Goal: Find specific page/section: Find specific page/section

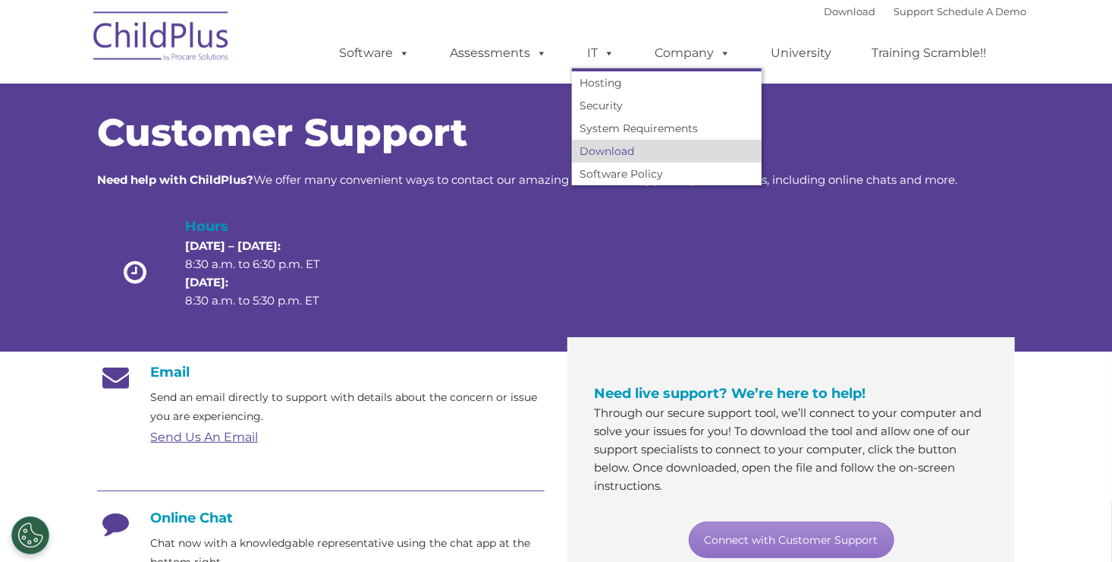
click at [601, 148] on link "Download" at bounding box center [667, 151] width 190 height 23
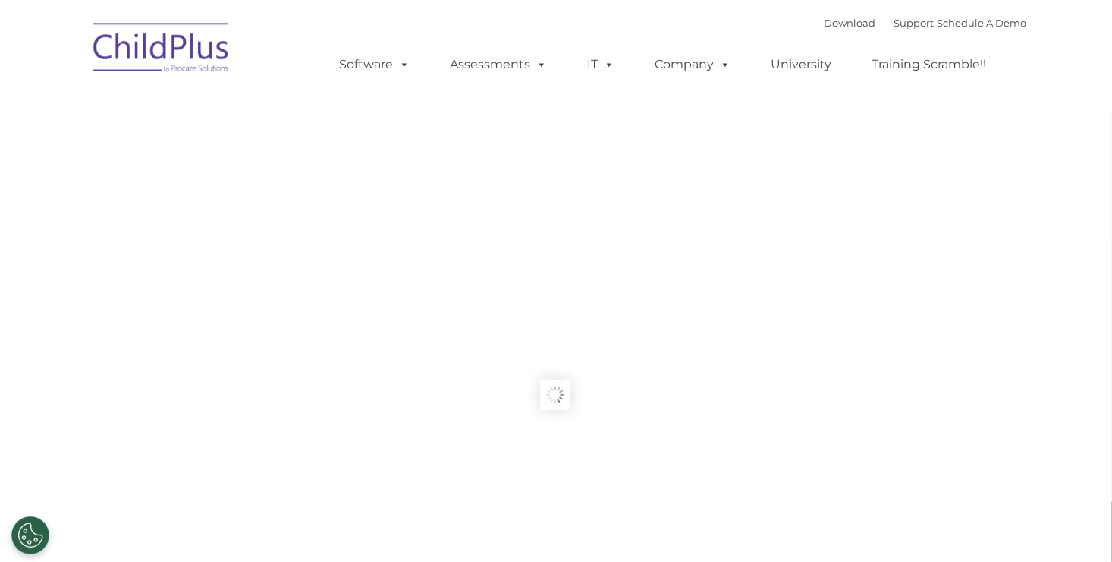
type input ""
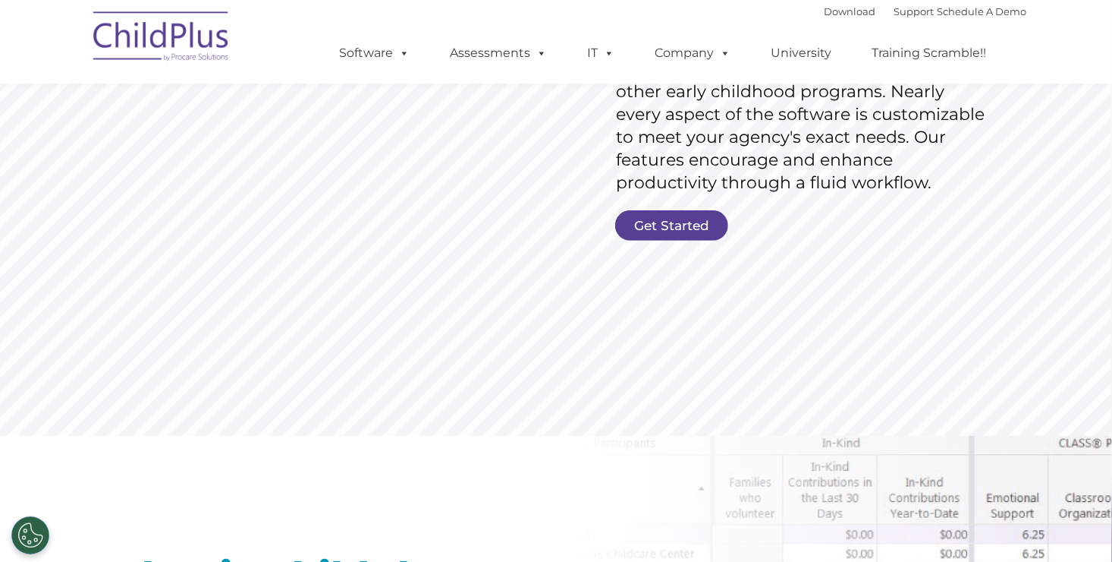
scroll to position [307, 0]
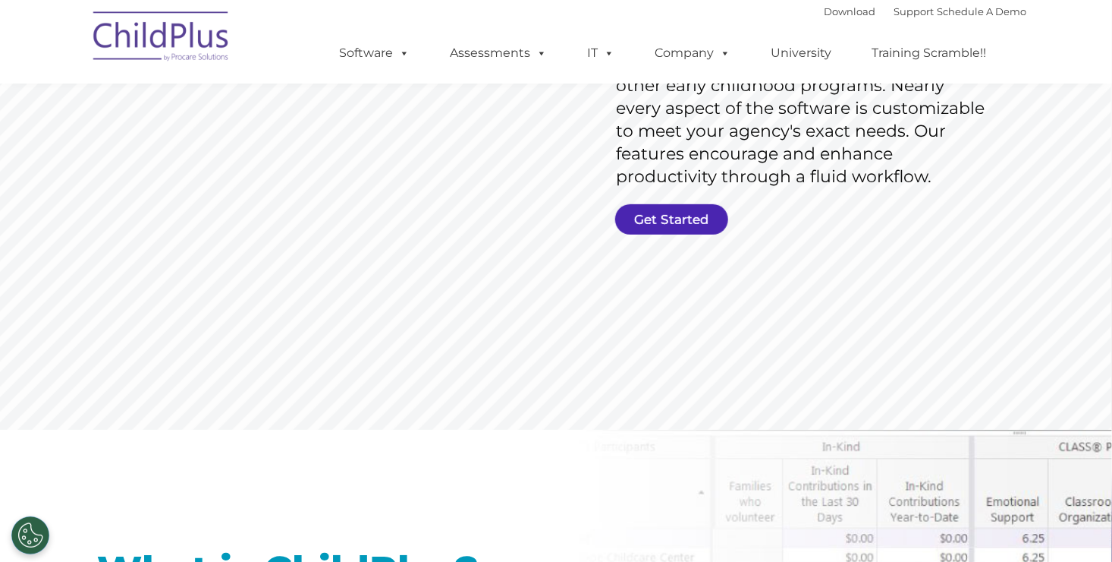
click at [644, 223] on link "Get Started" at bounding box center [671, 219] width 113 height 30
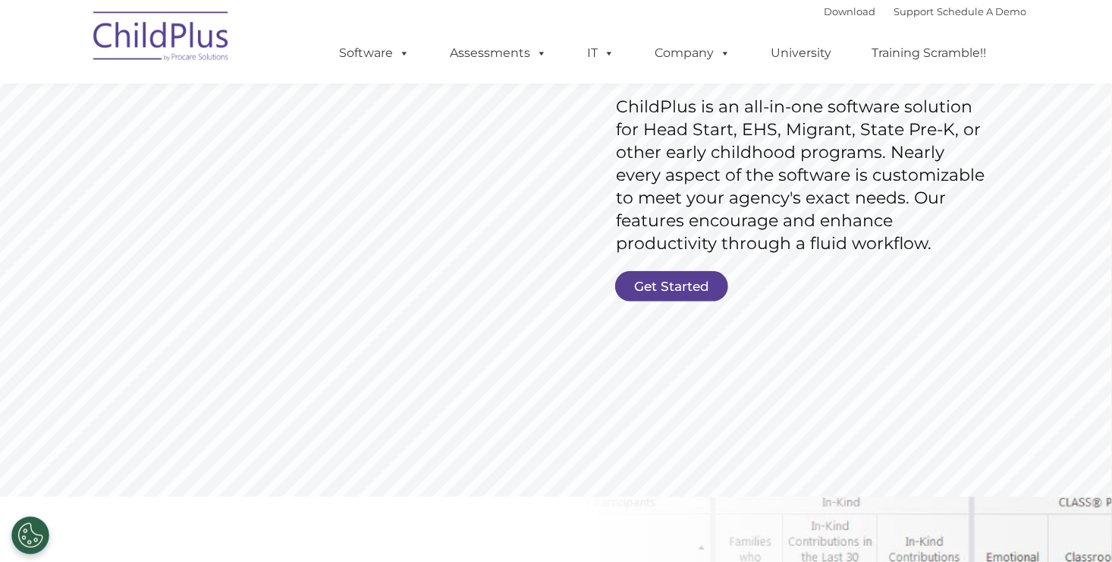
scroll to position [237, 0]
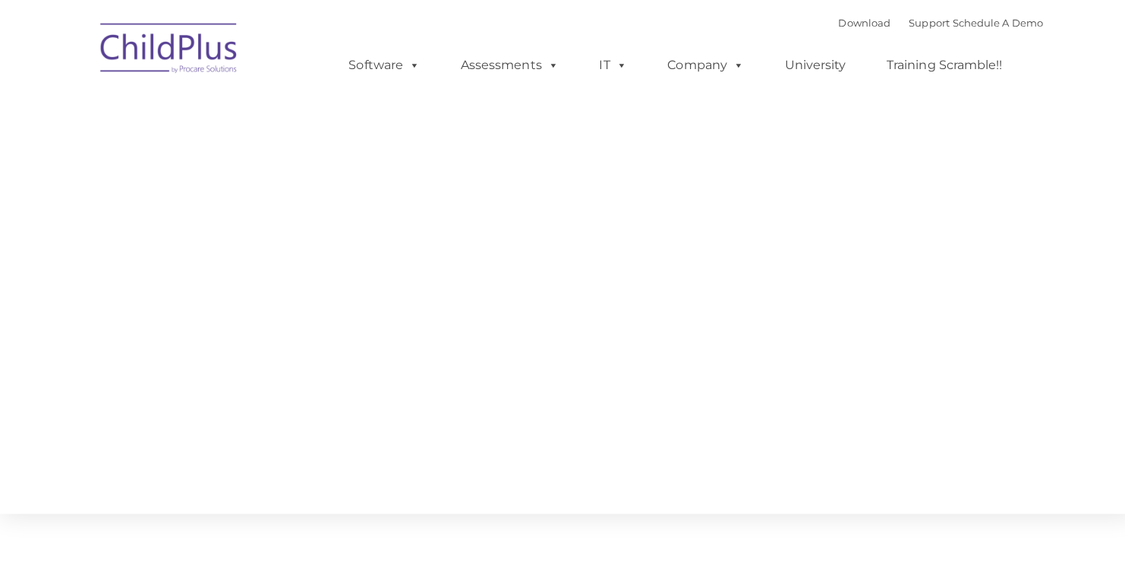
type input ""
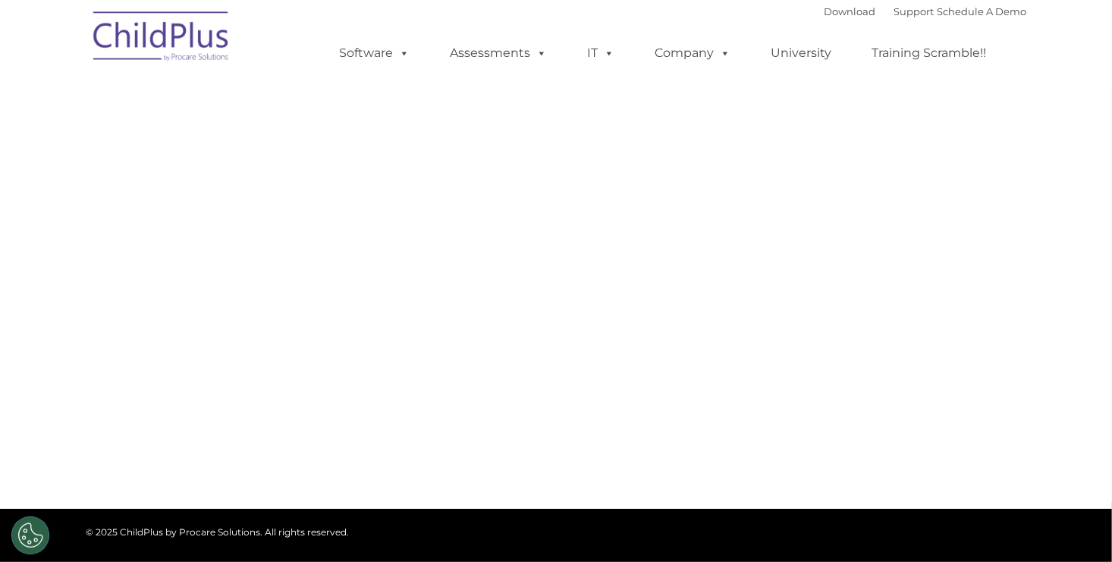
select select "MEDIUM"
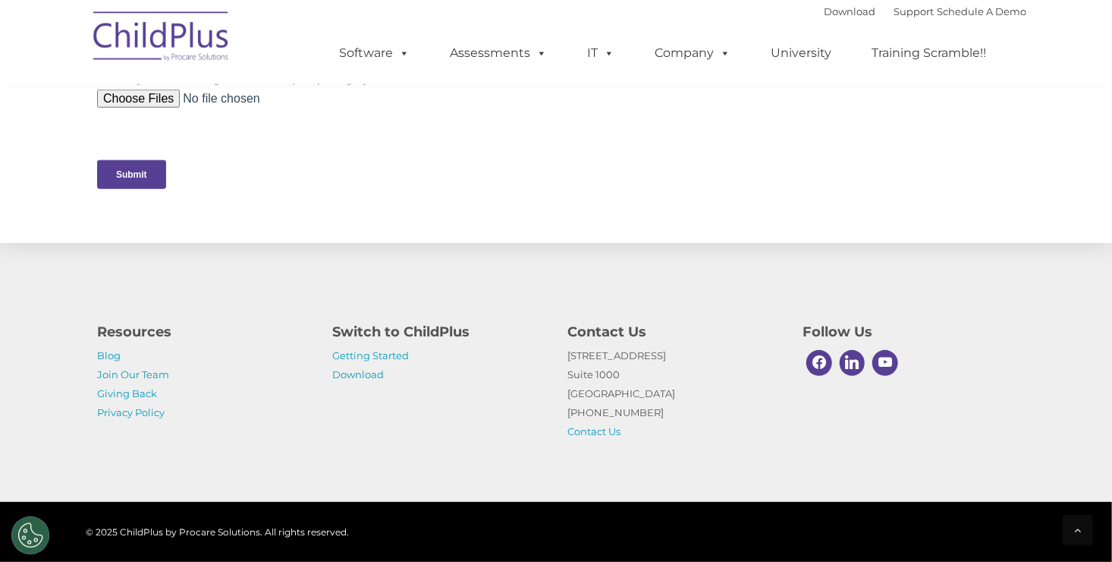
scroll to position [753, 0]
click at [359, 369] on link "Download" at bounding box center [358, 374] width 52 height 12
